Goal: Use online tool/utility: Utilize a website feature to perform a specific function

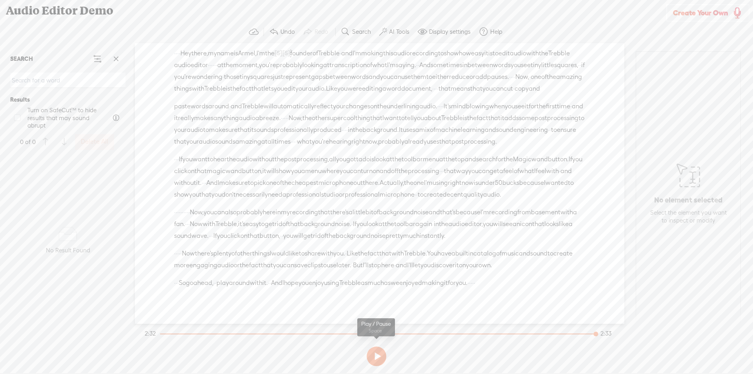
click at [374, 352] on button at bounding box center [377, 357] width 20 height 20
click at [381, 356] on button at bounding box center [377, 357] width 20 height 20
click at [15, 120] on span at bounding box center [17, 118] width 6 height 6
click at [15, 120] on input "Turn on SafeCut™ to hide results that may sound abrupt" at bounding box center [17, 118] width 6 height 6
checkbox input "true"
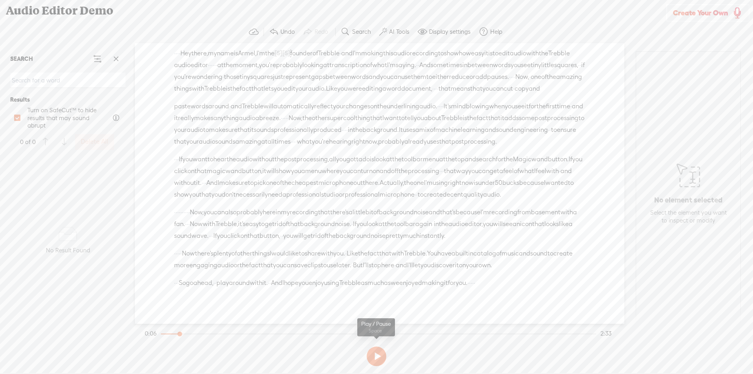
click at [378, 358] on button at bounding box center [377, 357] width 20 height 20
click at [165, 334] on div at bounding box center [379, 334] width 436 height 1
click at [382, 358] on button at bounding box center [377, 357] width 20 height 20
click at [234, 53] on span "name" at bounding box center [225, 53] width 17 height 12
click at [235, 36] on span "Insert" at bounding box center [234, 34] width 16 height 8
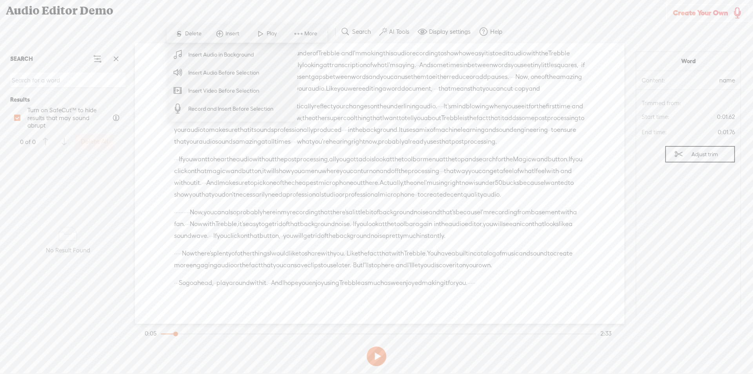
click at [577, 23] on section "Undo Redo Search Remove Background Noise AI Tools Configure Magic Sound Enhance…" at bounding box center [377, 31] width 746 height 23
click at [614, 175] on div "Unknown · · · · Hey there, · my name is [GEOGRAPHIC_DATA], · I'm the [S] Ceo [S…" at bounding box center [380, 183] width 490 height 281
click at [680, 151] on button "Adjust trim" at bounding box center [701, 154] width 70 height 16
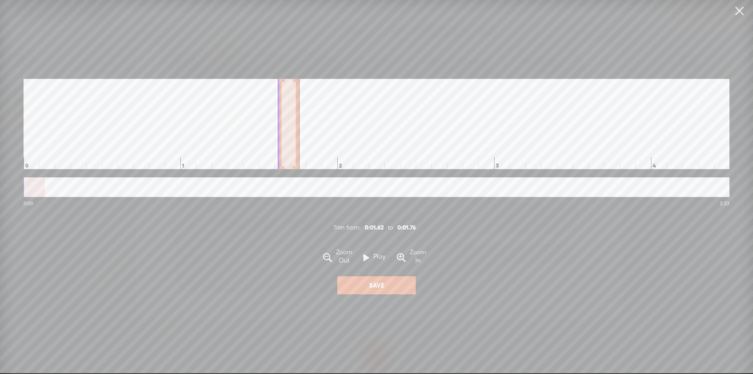
click at [369, 257] on span at bounding box center [367, 257] width 6 height 15
click at [371, 261] on label "Play" at bounding box center [380, 257] width 20 height 8
click at [370, 261] on label "Play" at bounding box center [380, 257] width 20 height 8
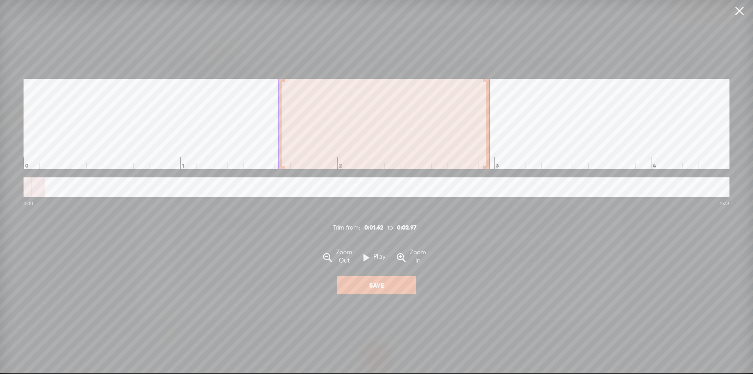
click at [489, 147] on div at bounding box center [488, 124] width 4 height 90
click at [370, 263] on span at bounding box center [367, 257] width 6 height 15
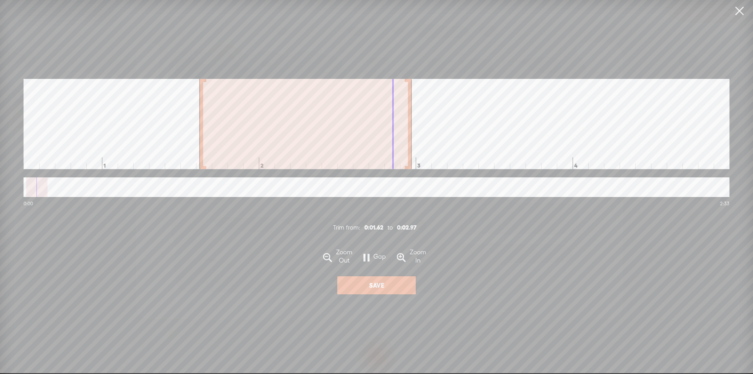
scroll to position [0, 113]
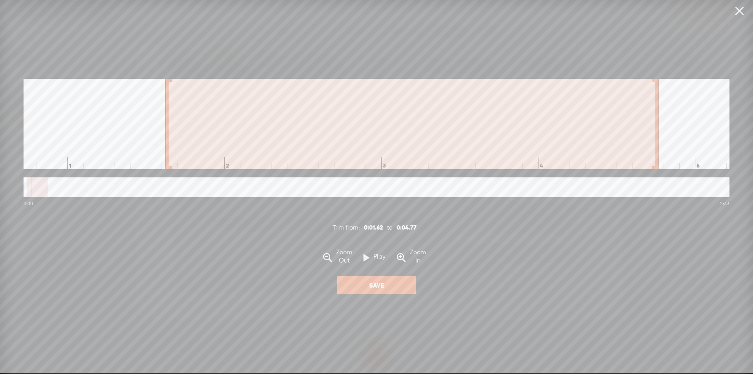
click at [660, 135] on div at bounding box center [658, 124] width 4 height 90
click at [365, 262] on span at bounding box center [367, 257] width 6 height 15
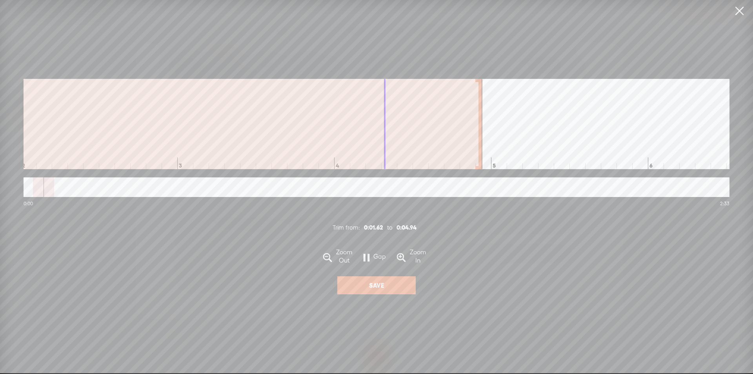
scroll to position [0, 333]
click at [738, 13] on link at bounding box center [740, 11] width 20 height 22
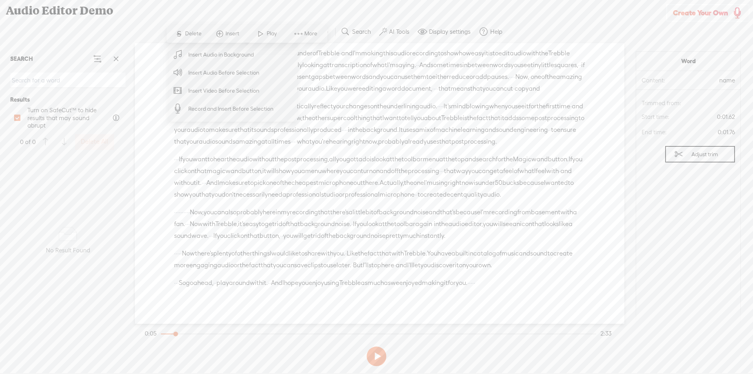
click at [293, 31] on span at bounding box center [299, 34] width 12 height 14
click at [235, 31] on span "Insert" at bounding box center [234, 34] width 16 height 8
click at [233, 106] on span "Record and Insert Before Selection" at bounding box center [231, 109] width 116 height 18
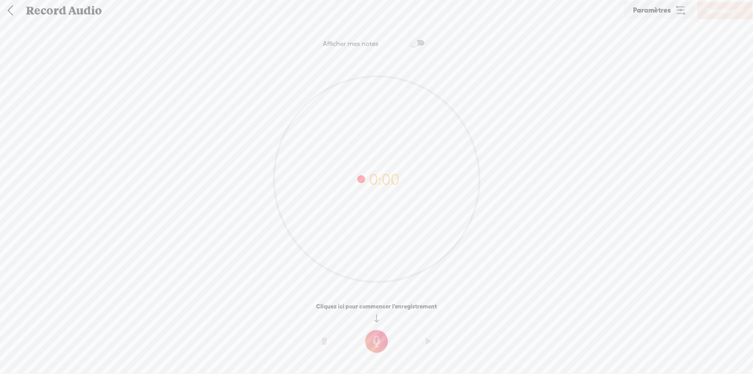
click at [33, 13] on div "Record Audio" at bounding box center [321, 10] width 603 height 20
click at [10, 9] on link at bounding box center [10, 10] width 20 height 20
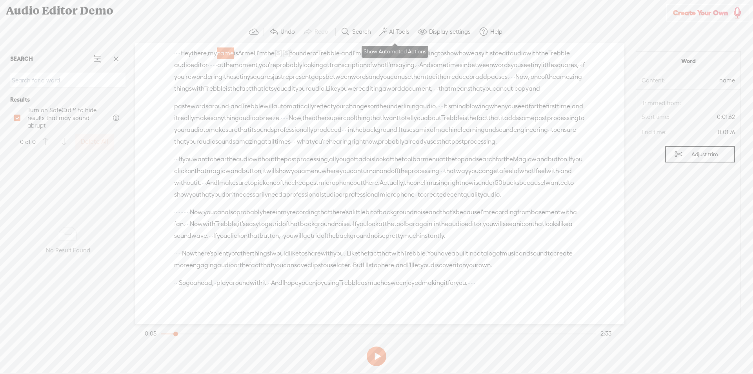
click at [399, 33] on label "AI Tools" at bounding box center [399, 32] width 20 height 8
